Goal: Task Accomplishment & Management: Use online tool/utility

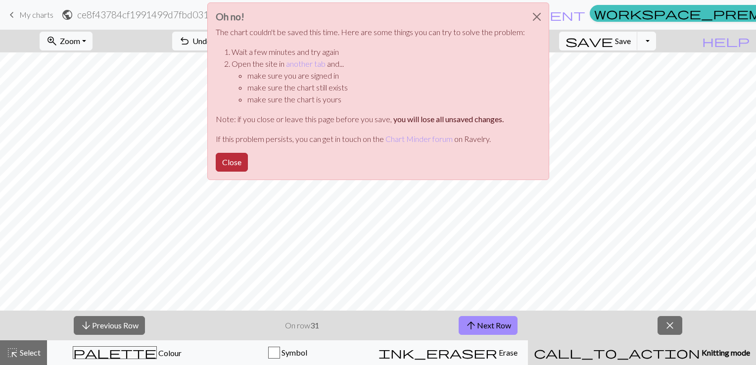
click at [229, 166] on button "Close" at bounding box center [232, 162] width 32 height 19
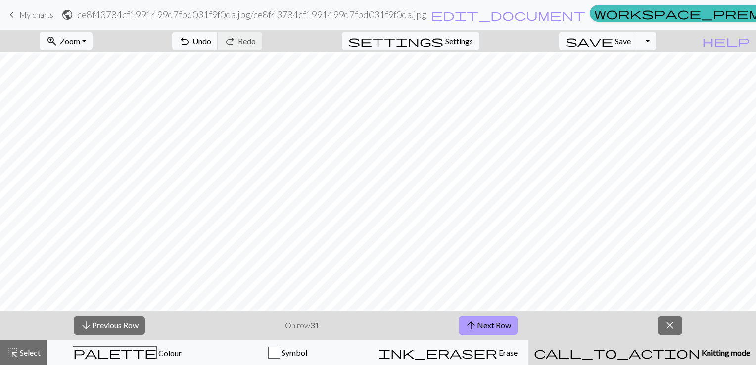
click at [504, 327] on button "arrow_upward Next Row" at bounding box center [487, 325] width 59 height 19
click at [516, 327] on button "arrow_upward Next Row" at bounding box center [487, 325] width 59 height 19
click at [491, 325] on button "arrow_upward Next Row" at bounding box center [487, 325] width 59 height 19
click at [501, 328] on button "arrow_upward Next Row" at bounding box center [487, 325] width 59 height 19
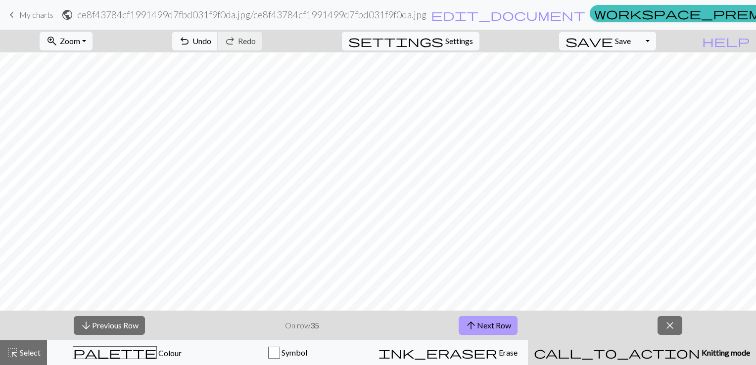
click at [489, 325] on button "arrow_upward Next Row" at bounding box center [487, 325] width 59 height 19
click at [631, 40] on span "Save" at bounding box center [623, 40] width 16 height 9
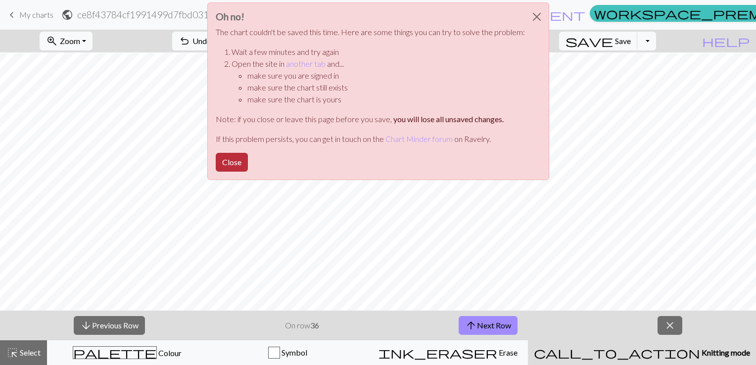
click at [239, 156] on button "Close" at bounding box center [232, 162] width 32 height 19
